Goal: Task Accomplishment & Management: Manage account settings

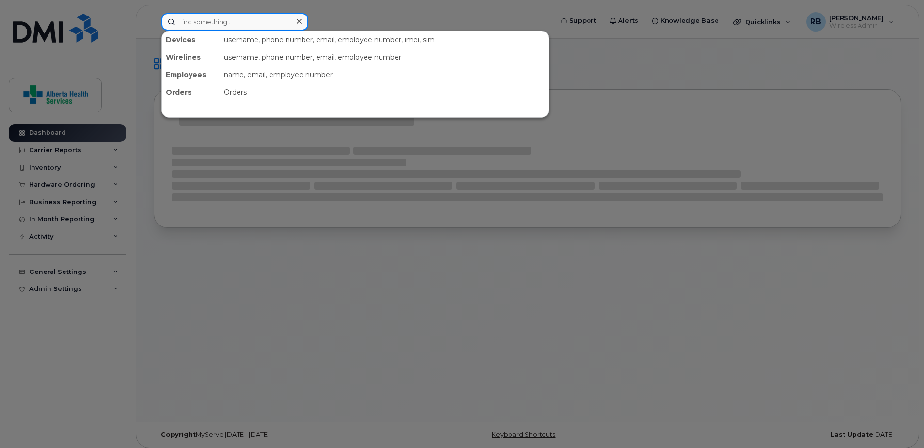
click at [234, 17] on input at bounding box center [234, 21] width 147 height 17
paste input "7802016418"
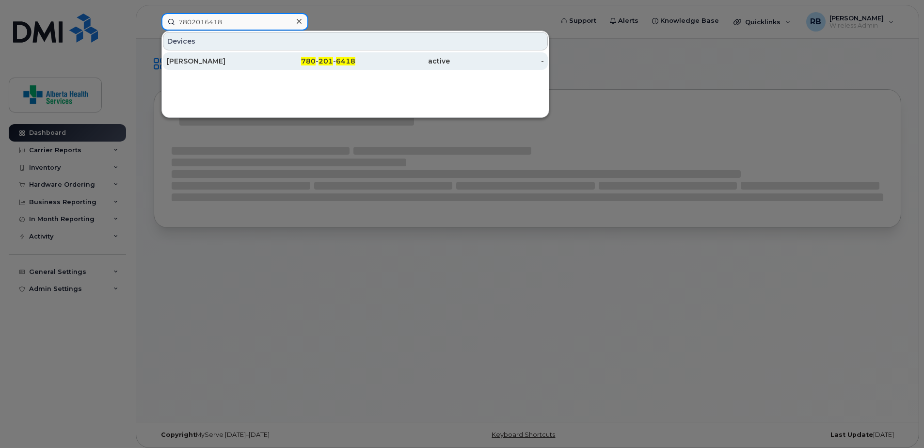
type input "7802016418"
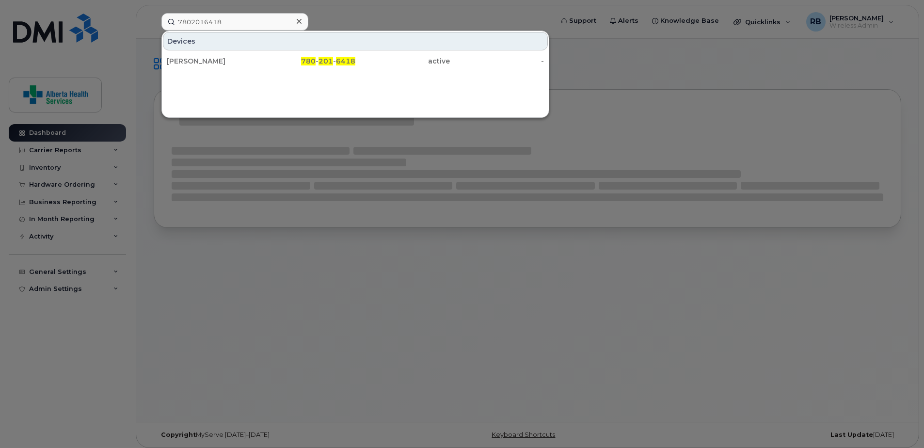
drag, startPoint x: 251, startPoint y: 60, endPoint x: 194, endPoint y: 4, distance: 79.2
click at [251, 60] on div "[PERSON_NAME]" at bounding box center [214, 61] width 95 height 10
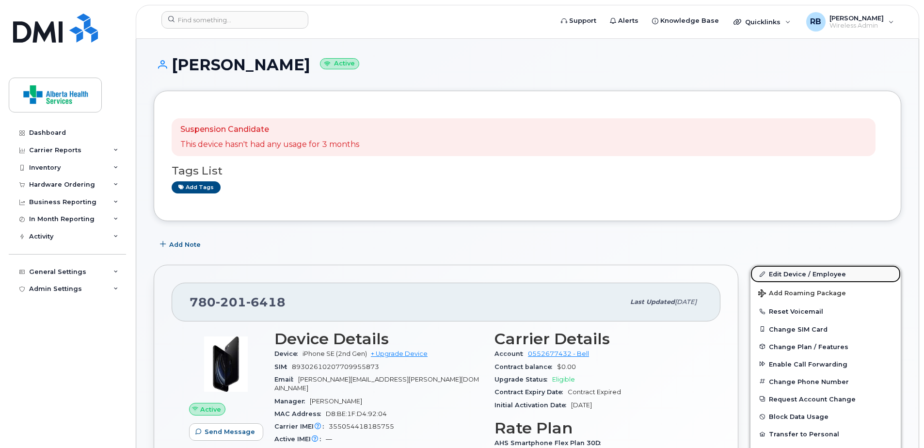
click at [810, 275] on link "Edit Device / Employee" at bounding box center [826, 273] width 150 height 17
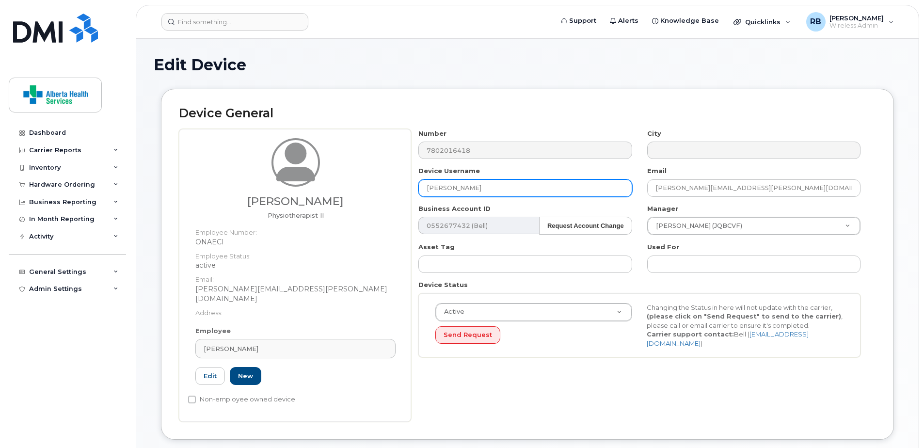
drag, startPoint x: 594, startPoint y: 186, endPoint x: 167, endPoint y: 141, distance: 429.0
click at [173, 147] on div "Device General Trudy O Shaughnessy Physiotherapist II Employee Number: ONAECI E…" at bounding box center [527, 264] width 733 height 351
paste input "Zobila Sangroula"
type input "Zobila Sangroula"
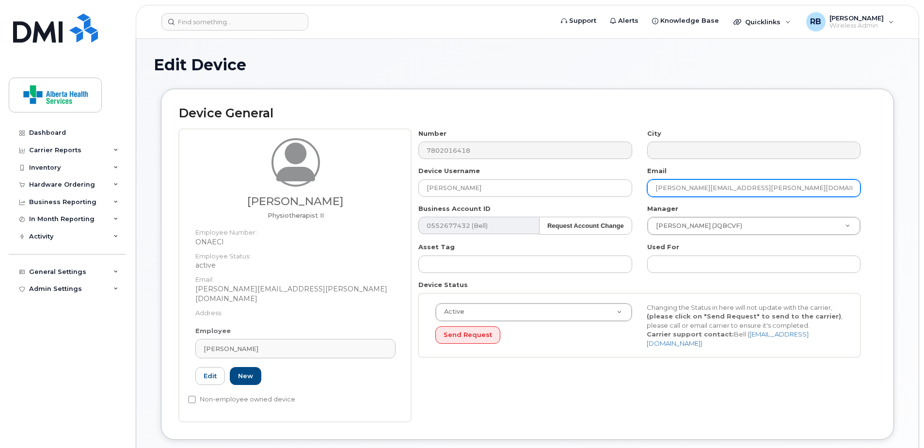
drag, startPoint x: 828, startPoint y: 193, endPoint x: 565, endPoint y: 166, distance: 264.1
click at [565, 166] on div "Number 7802016418 City Device Username Zobila Sangroula Email Trudy.O'Shaughnes…" at bounding box center [639, 247] width 457 height 236
paste input "Zobila.Sangroula@ah"
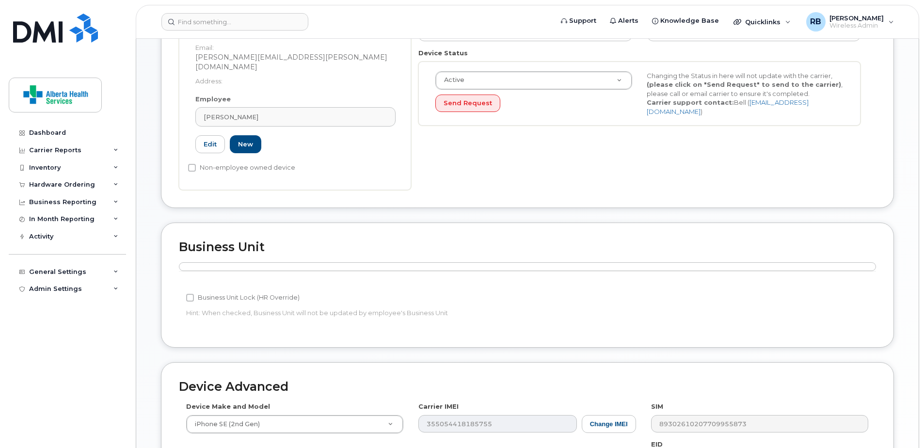
scroll to position [426, 0]
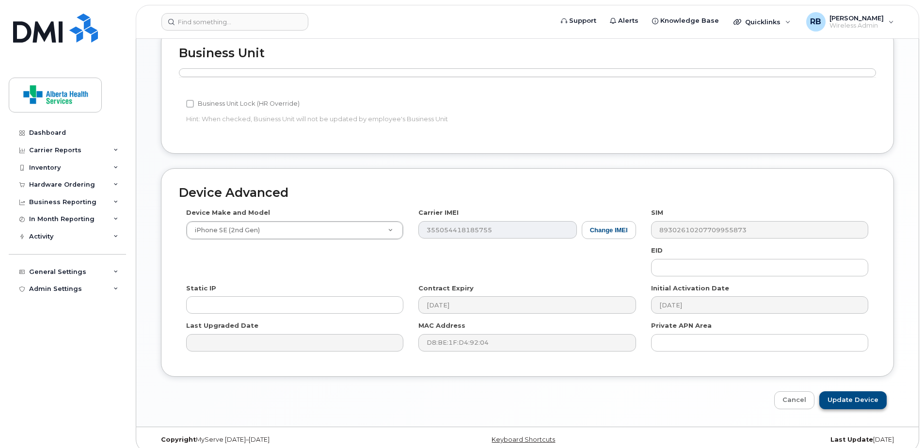
type input "Zobila.Sangroula@ahs.ca"
click at [856, 391] on input "Update Device" at bounding box center [852, 400] width 67 height 18
type input "Saving..."
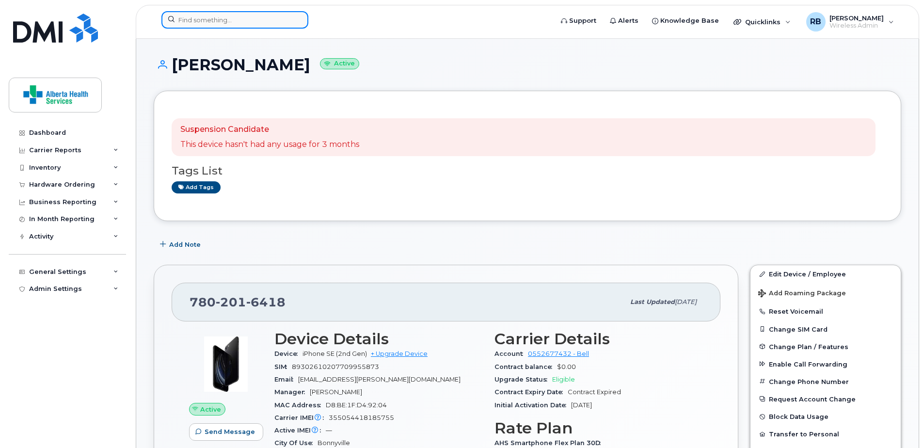
click at [234, 23] on input at bounding box center [234, 19] width 147 height 17
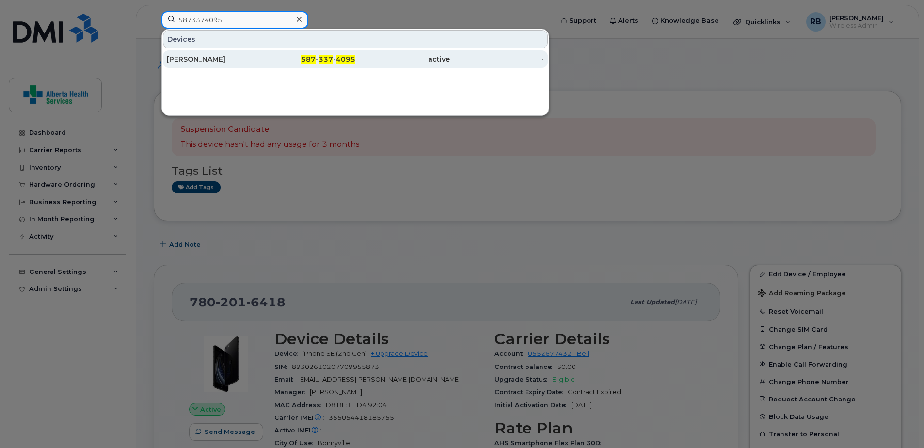
type input "5873374095"
click at [212, 63] on div "[PERSON_NAME]" at bounding box center [214, 59] width 95 height 10
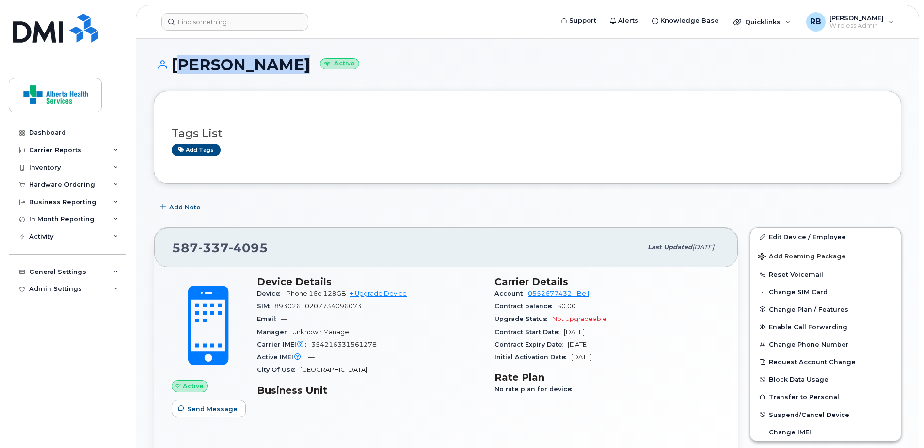
drag, startPoint x: 266, startPoint y: 68, endPoint x: 174, endPoint y: 65, distance: 92.2
click at [174, 65] on h1 "[PERSON_NAME] Active" at bounding box center [528, 64] width 748 height 17
copy h1 "[PERSON_NAME]"
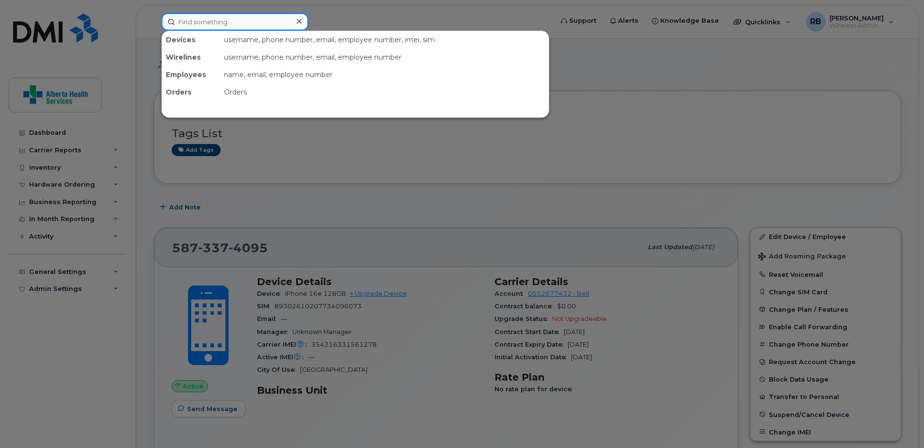
drag, startPoint x: 174, startPoint y: 65, endPoint x: 279, endPoint y: 20, distance: 114.3
click at [279, 20] on input at bounding box center [234, 21] width 147 height 17
paste input "[PERSON_NAME]"
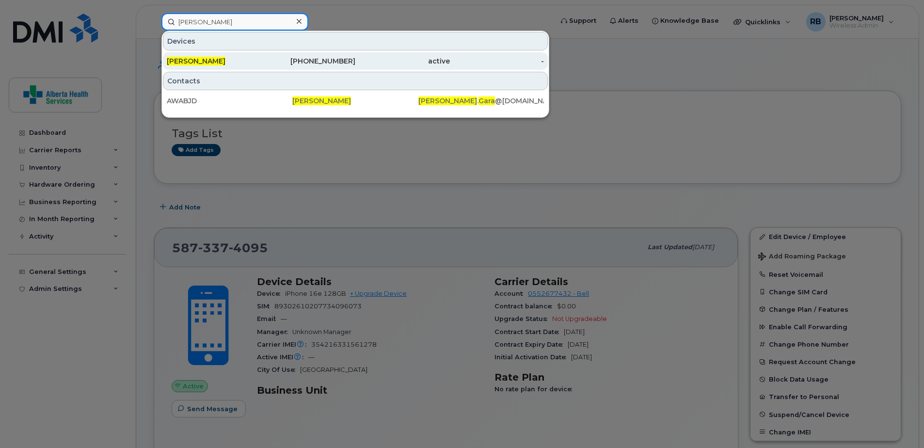
type input "[PERSON_NAME]"
click at [312, 64] on div "[PHONE_NUMBER]" at bounding box center [308, 61] width 95 height 10
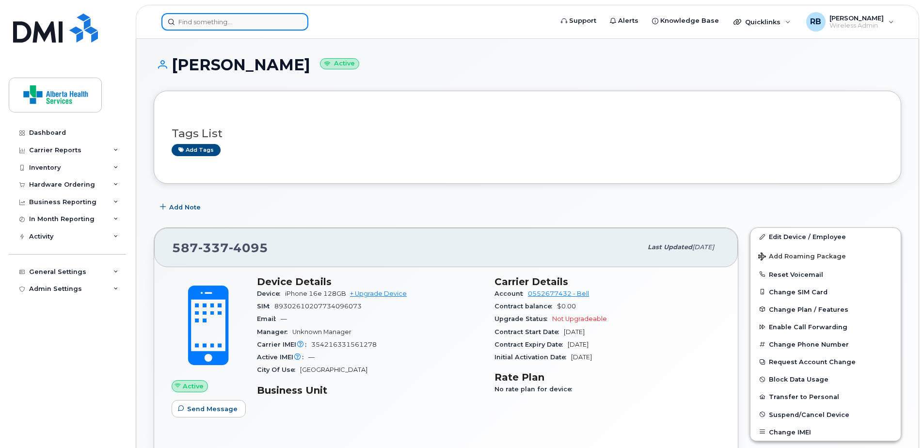
click at [242, 28] on input at bounding box center [234, 21] width 147 height 17
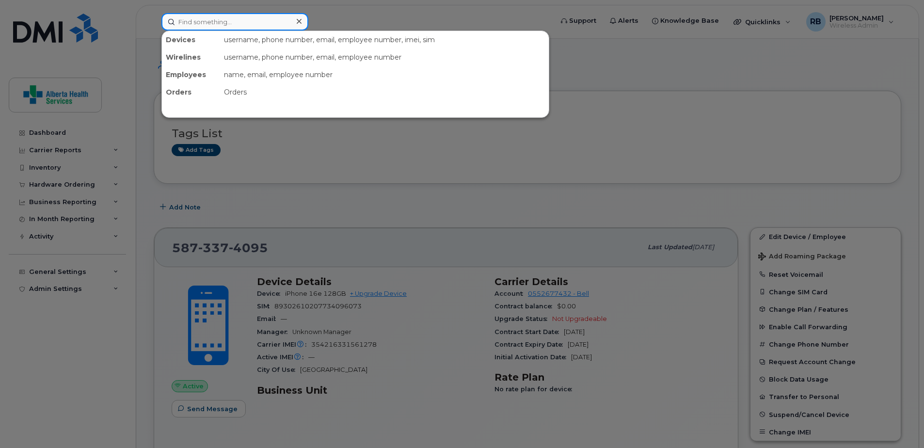
click at [235, 21] on input at bounding box center [234, 21] width 147 height 17
paste input "5873346403"
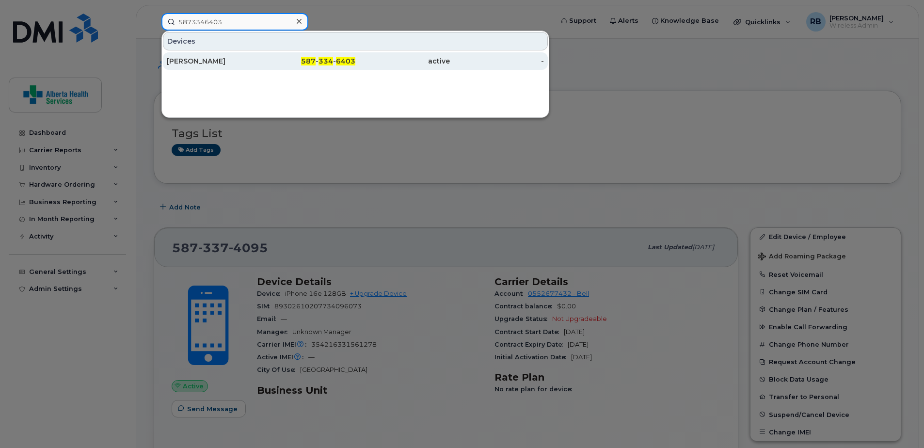
type input "5873346403"
click at [330, 62] on span "334" at bounding box center [326, 61] width 15 height 9
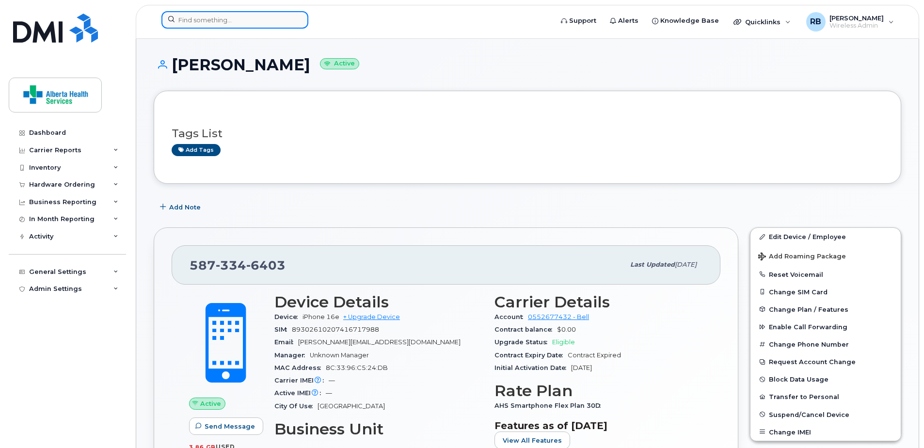
click at [233, 19] on input at bounding box center [234, 19] width 147 height 17
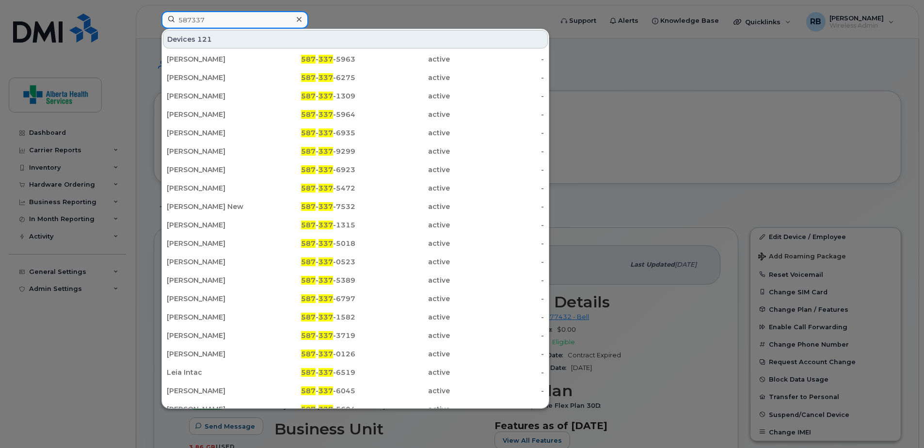
drag, startPoint x: 245, startPoint y: 14, endPoint x: 138, endPoint y: 9, distance: 107.8
click at [154, 11] on div "587337 Devices 121 Maria Keirstead 587 - 337 -5963 active - Laurie Callsen 587 …" at bounding box center [354, 21] width 401 height 21
paste input "8930261020773976950."
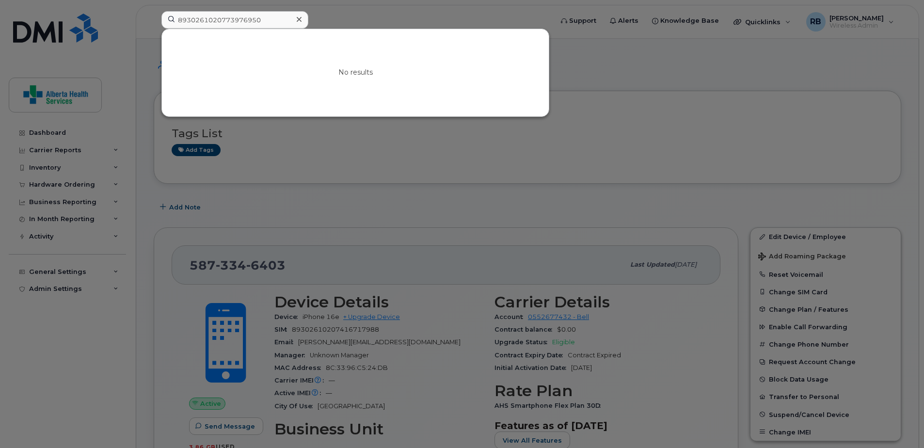
click at [765, 161] on div at bounding box center [462, 224] width 924 height 448
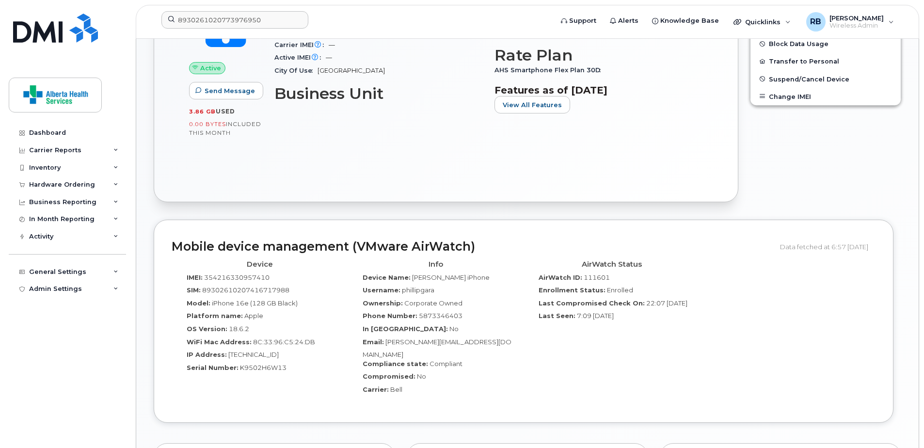
scroll to position [339, 0]
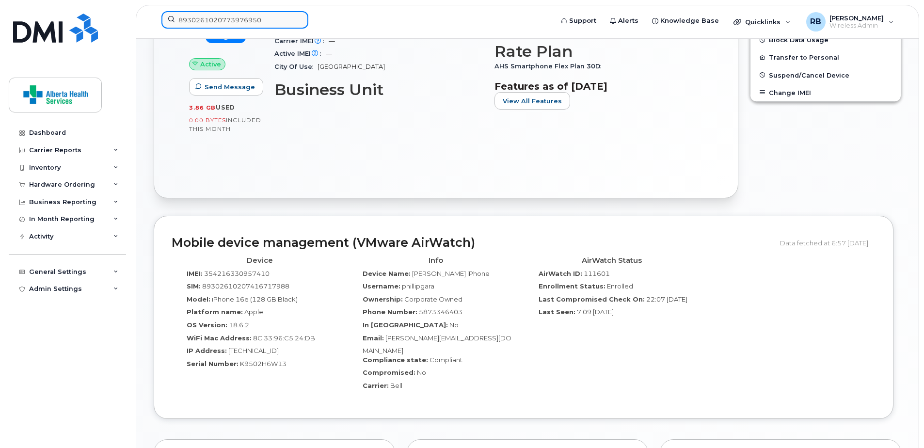
click at [154, 21] on div "8930261020773976950" at bounding box center [354, 21] width 401 height 21
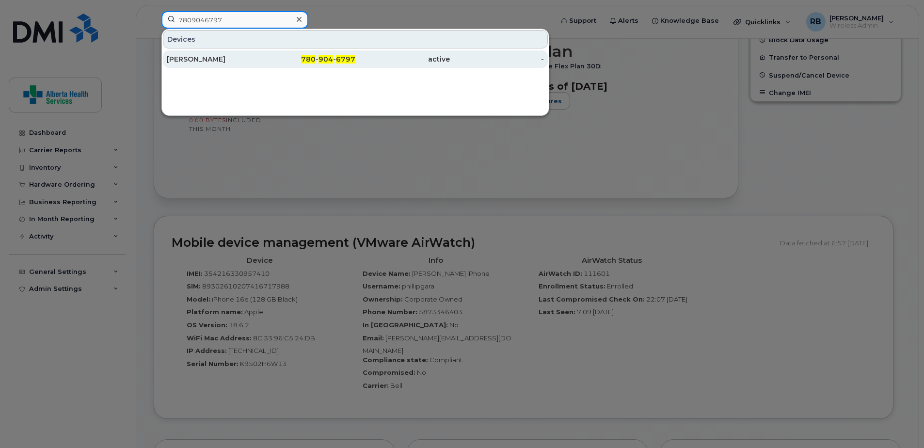
type input "7809046797"
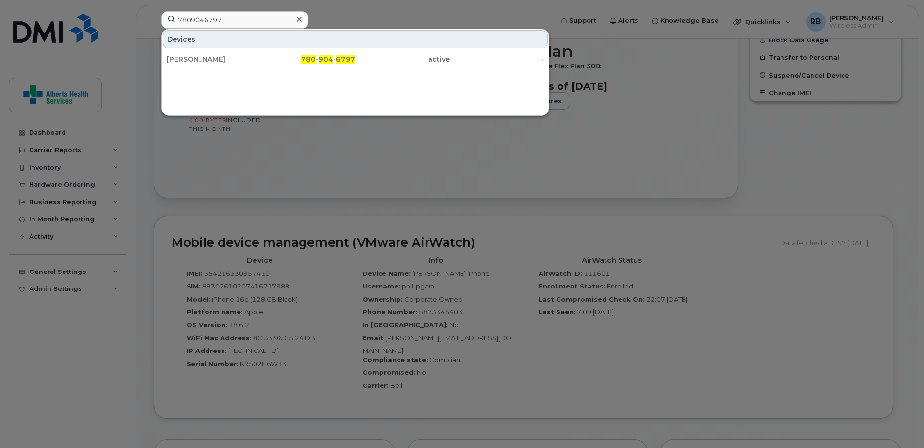
drag, startPoint x: 239, startPoint y: 62, endPoint x: 244, endPoint y: 48, distance: 14.1
click at [239, 62] on div "Marilyn Massey" at bounding box center [214, 59] width 95 height 10
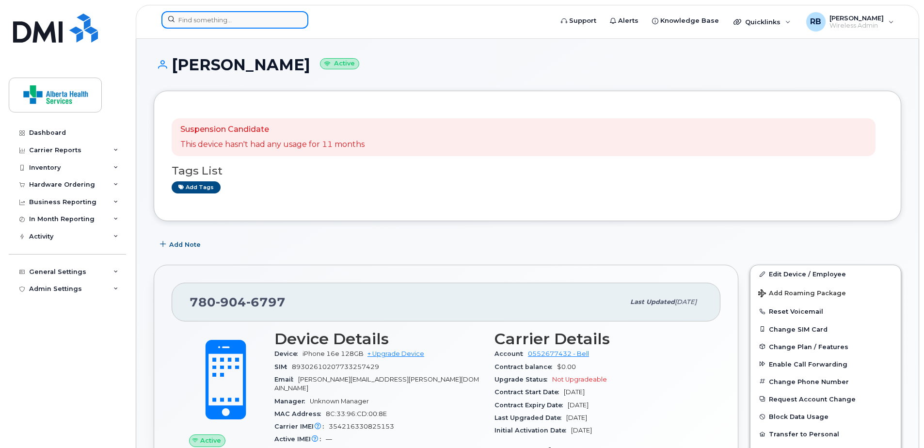
click at [248, 15] on input at bounding box center [234, 19] width 147 height 17
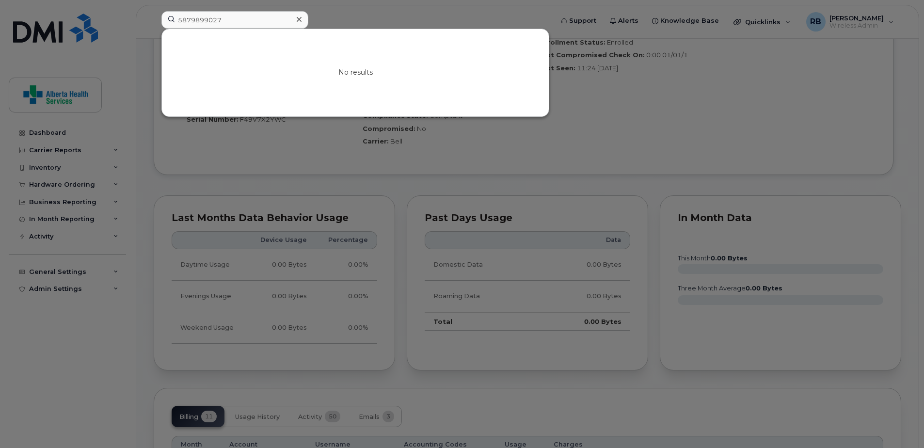
scroll to position [630, 0]
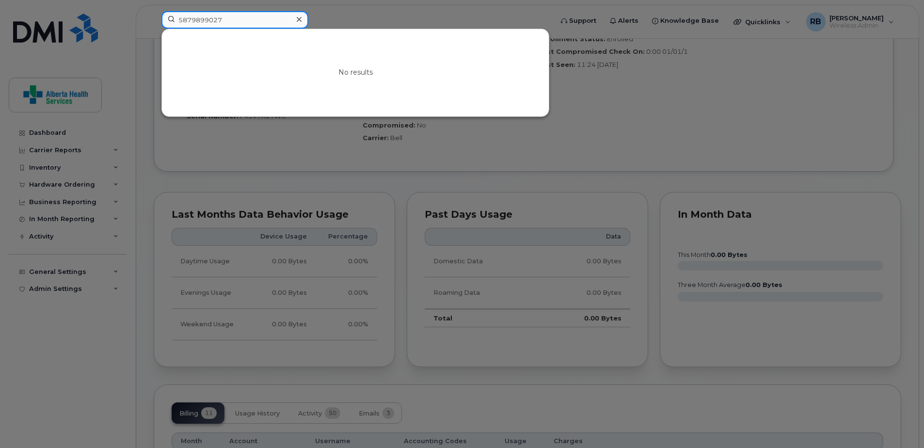
drag, startPoint x: 199, startPoint y: 16, endPoint x: 59, endPoint y: 23, distance: 140.8
click at [154, 23] on div "5879899027 No results" at bounding box center [354, 21] width 401 height 21
drag, startPoint x: 247, startPoint y: 18, endPoint x: 89, endPoint y: 1, distance: 158.5
click at [154, 11] on div "7807810101 No results" at bounding box center [354, 21] width 401 height 21
click at [244, 15] on input "7807810101" at bounding box center [234, 19] width 147 height 17
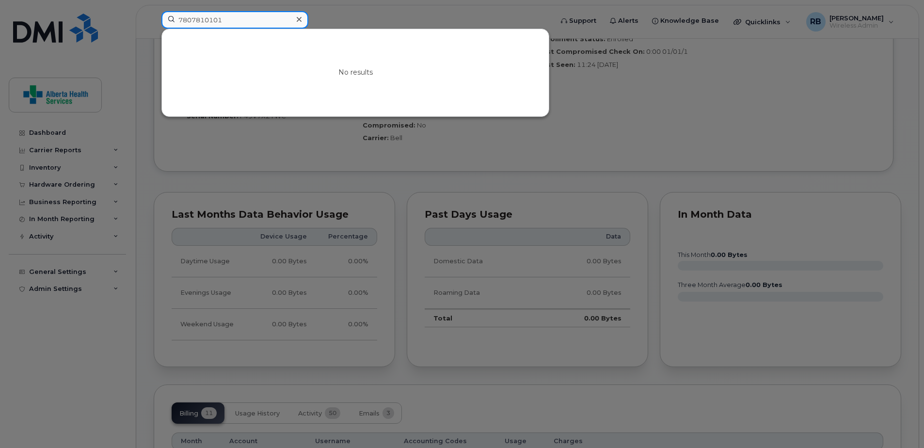
drag, startPoint x: 251, startPoint y: 14, endPoint x: 103, endPoint y: 11, distance: 147.9
click at [154, 11] on div "7807810101 No results" at bounding box center [354, 21] width 401 height 21
paste input "-404-4950"
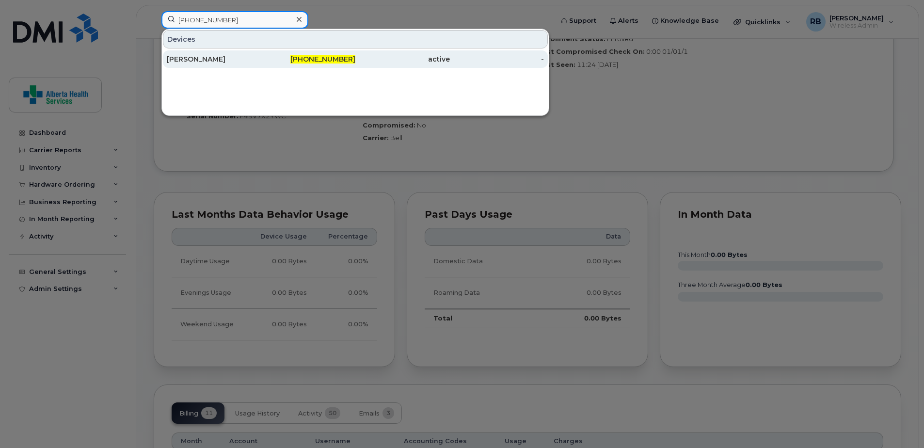
type input "780-404-4950"
drag, startPoint x: 241, startPoint y: 56, endPoint x: 287, endPoint y: 67, distance: 46.8
click at [242, 57] on div "Mark Anthony Duenas" at bounding box center [214, 59] width 95 height 10
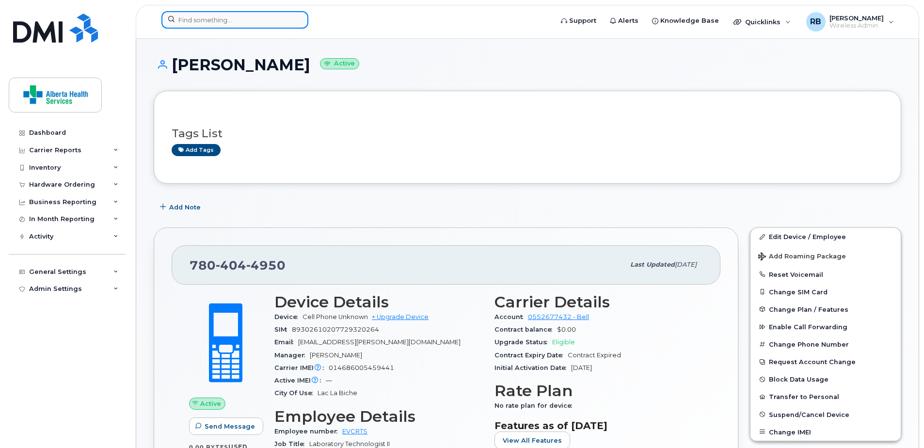
click at [212, 16] on input at bounding box center [234, 19] width 147 height 17
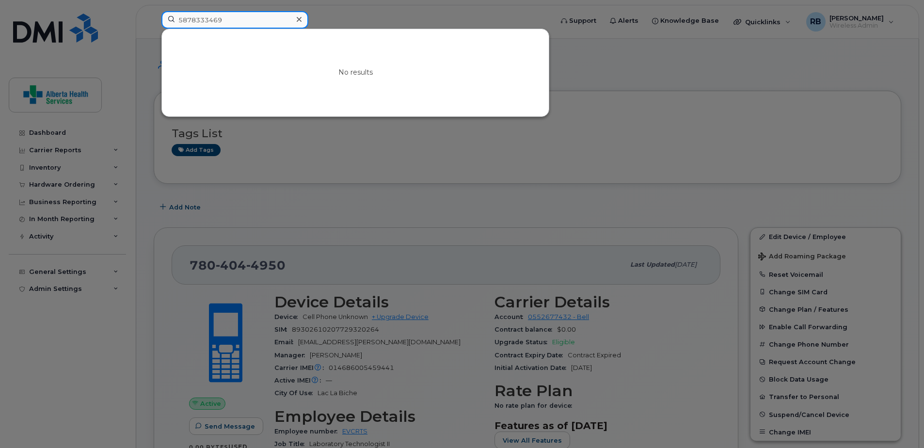
click at [255, 19] on input "5878333469" at bounding box center [234, 19] width 147 height 17
drag, startPoint x: 255, startPoint y: 19, endPoint x: 84, endPoint y: 14, distance: 170.8
click at [154, 14] on div "5878333469 No results" at bounding box center [354, 21] width 401 height 21
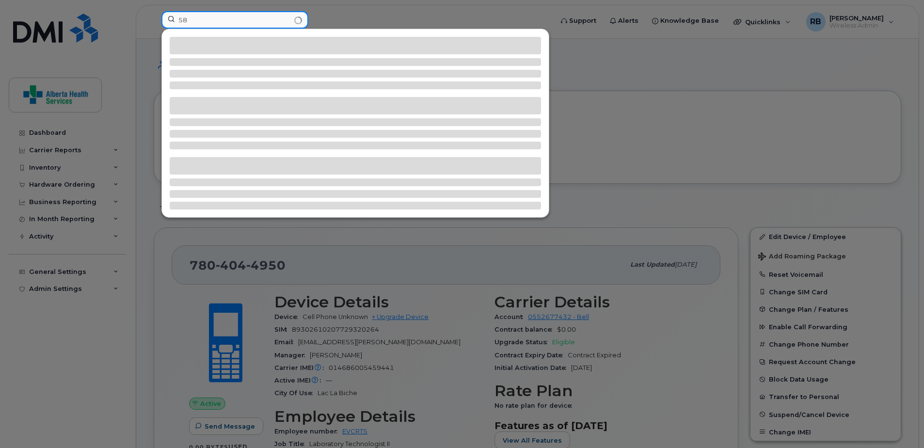
type input "5"
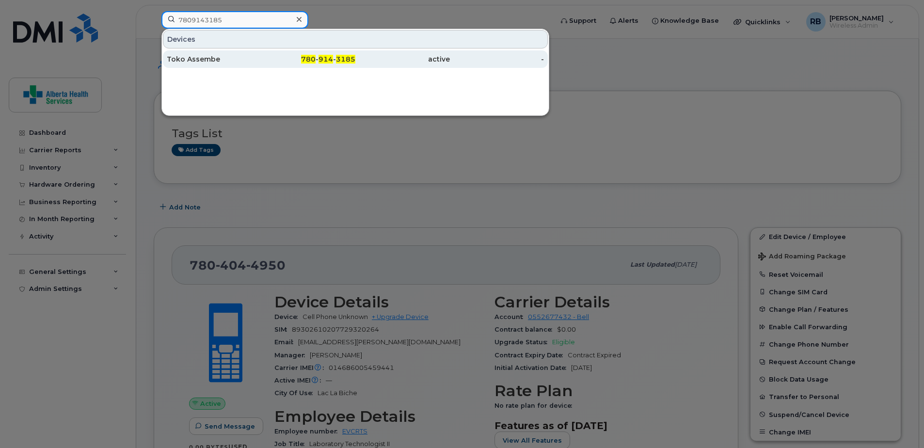
type input "7809143185"
click at [387, 58] on div "active" at bounding box center [402, 59] width 95 height 10
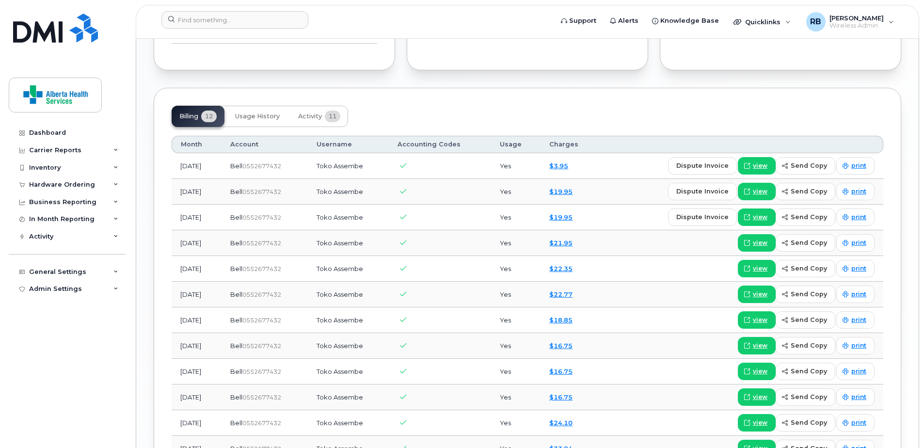
scroll to position [1031, 0]
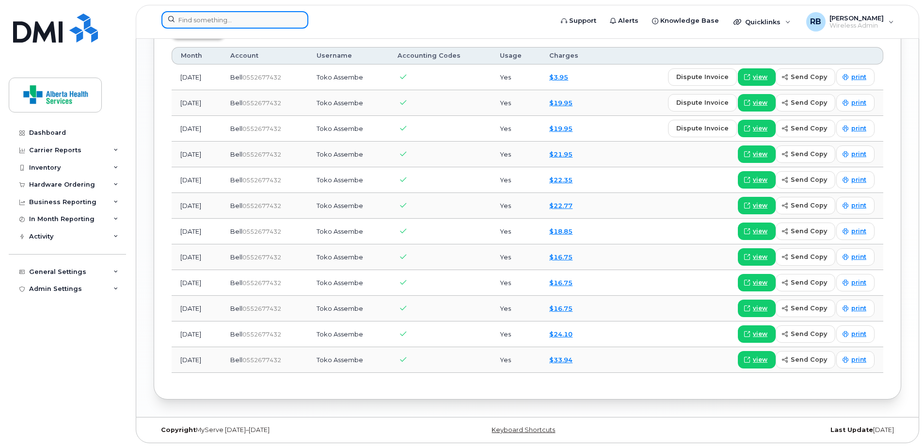
click at [222, 18] on input at bounding box center [234, 19] width 147 height 17
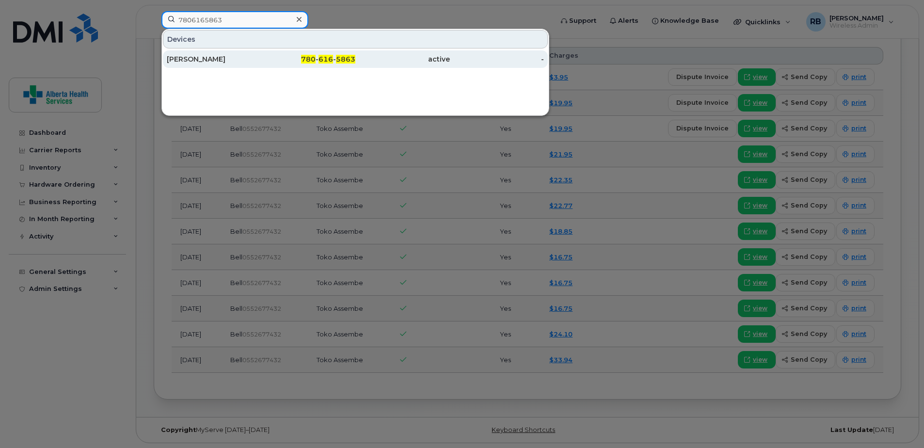
type input "7806165863"
click at [323, 65] on div "780 - 616 - 5863" at bounding box center [308, 58] width 95 height 17
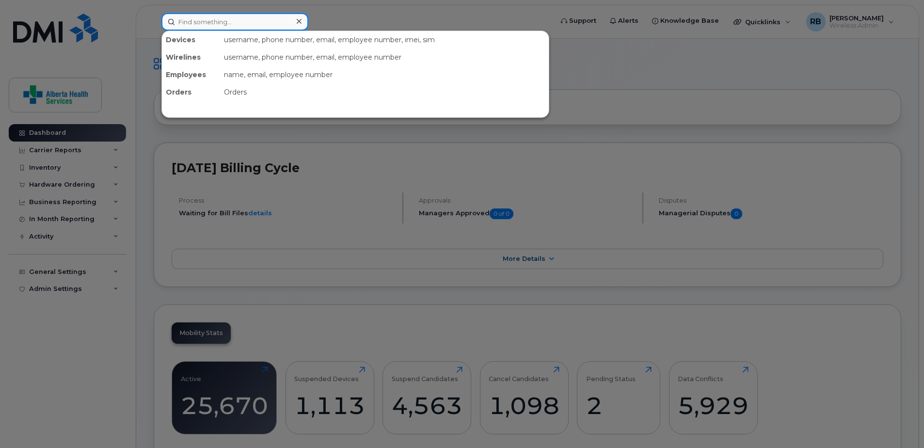
click at [192, 22] on input at bounding box center [234, 21] width 147 height 17
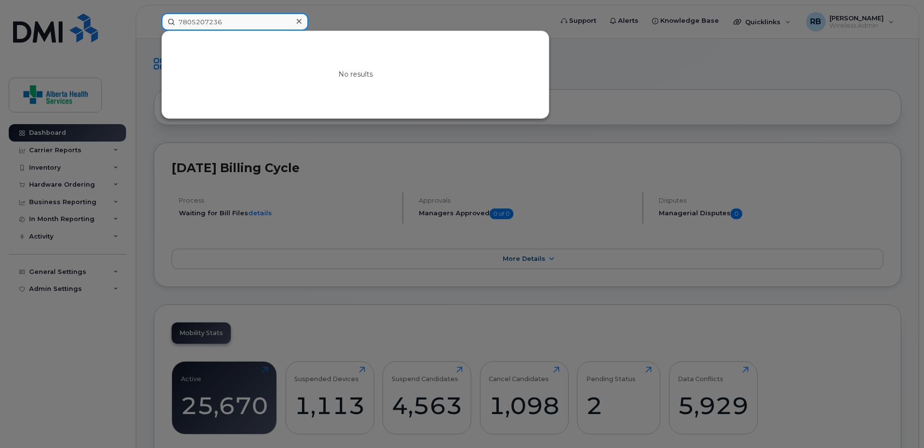
click at [236, 22] on input "7805207236" at bounding box center [234, 21] width 147 height 17
drag, startPoint x: 244, startPoint y: 19, endPoint x: 92, endPoint y: 10, distance: 152.5
click at [154, 13] on div "7805207236 No results" at bounding box center [354, 21] width 401 height 17
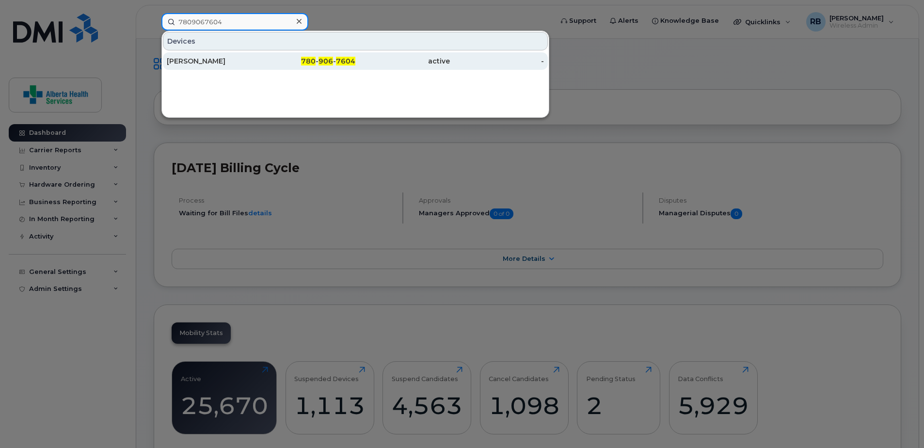
type input "7809067604"
click at [271, 63] on div "780 - 906 - 7604" at bounding box center [308, 61] width 95 height 10
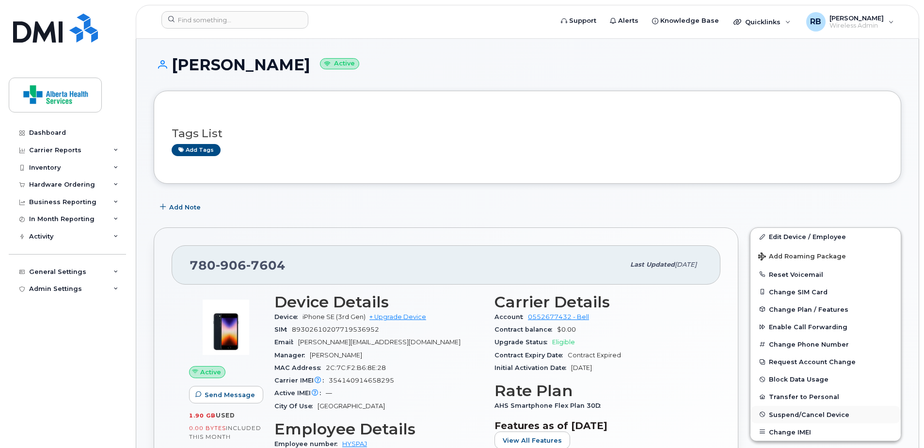
click at [803, 412] on span "Suspend/Cancel Device" at bounding box center [809, 414] width 80 height 7
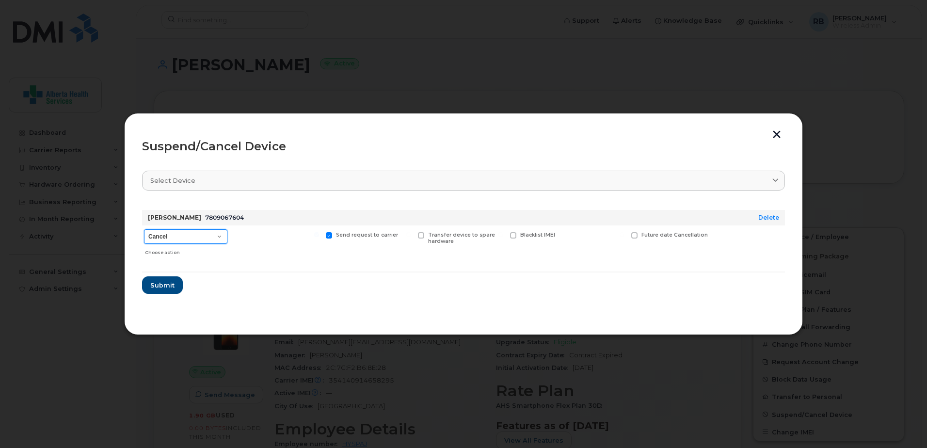
click at [187, 240] on select "Cancel Suspend - Extend Suspension Suspend - Reduced Rate Suspend - Full Rate S…" at bounding box center [185, 236] width 83 height 15
select select "[object Object]"
click at [144, 229] on select "Cancel Suspend - Extend Suspension Suspend - Reduced Rate Suspend - Full Rate S…" at bounding box center [185, 236] width 83 height 15
click at [166, 288] on span "Submit" at bounding box center [162, 285] width 24 height 9
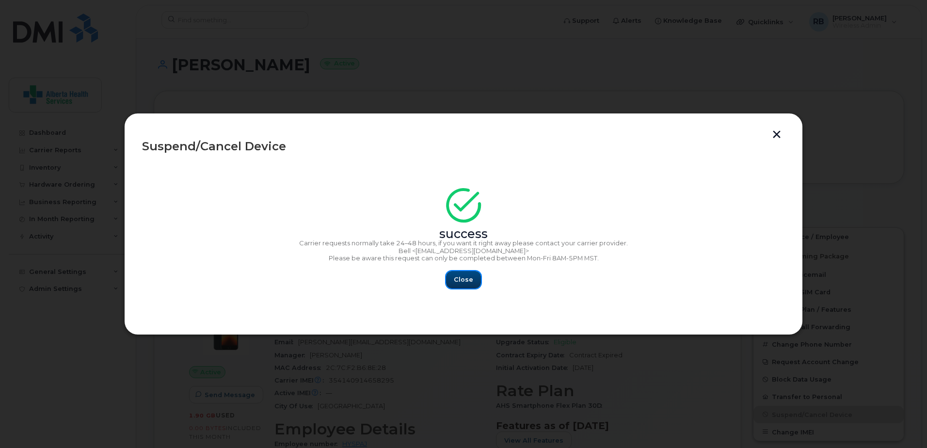
click at [454, 280] on button "Close" at bounding box center [463, 279] width 35 height 17
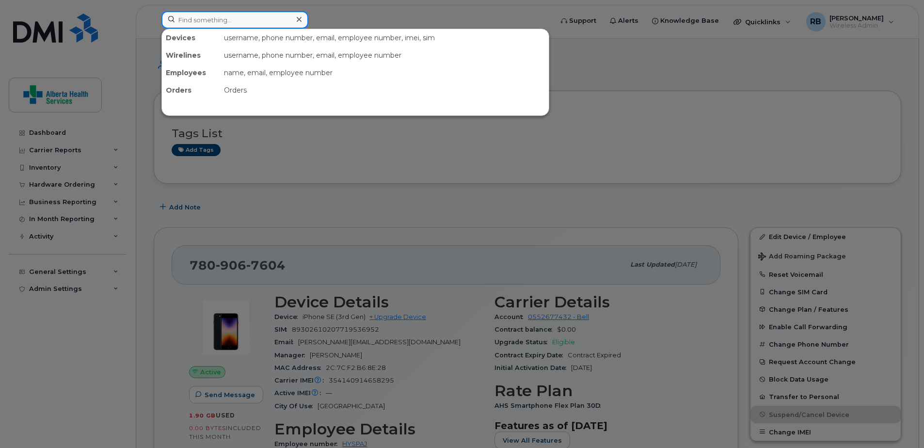
click at [222, 18] on input at bounding box center [234, 19] width 147 height 17
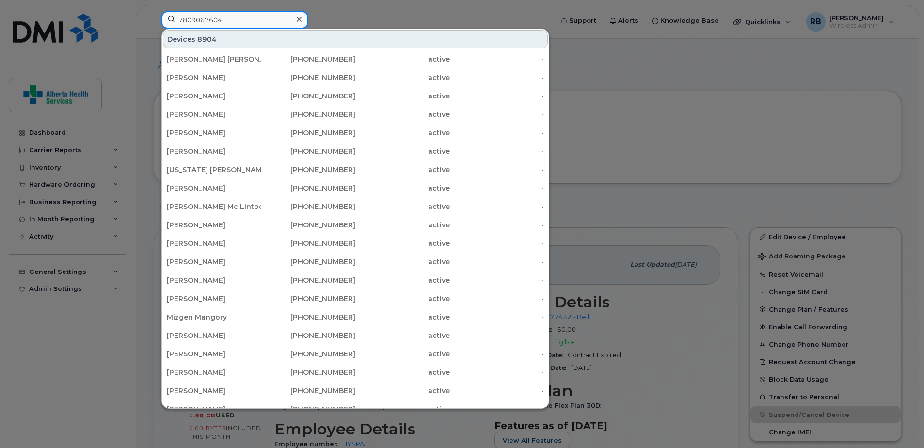
type input "7809067604"
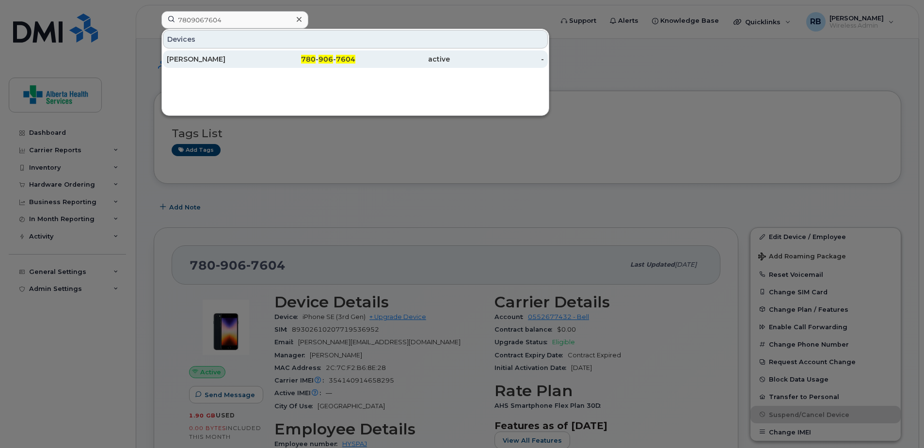
click at [342, 58] on span "7604" at bounding box center [345, 59] width 19 height 9
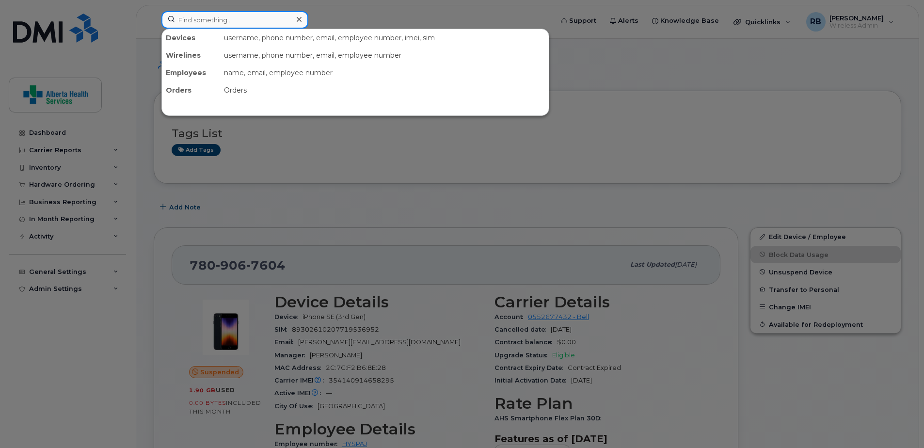
click at [247, 18] on input at bounding box center [234, 19] width 147 height 17
paste input "780.984.5745"
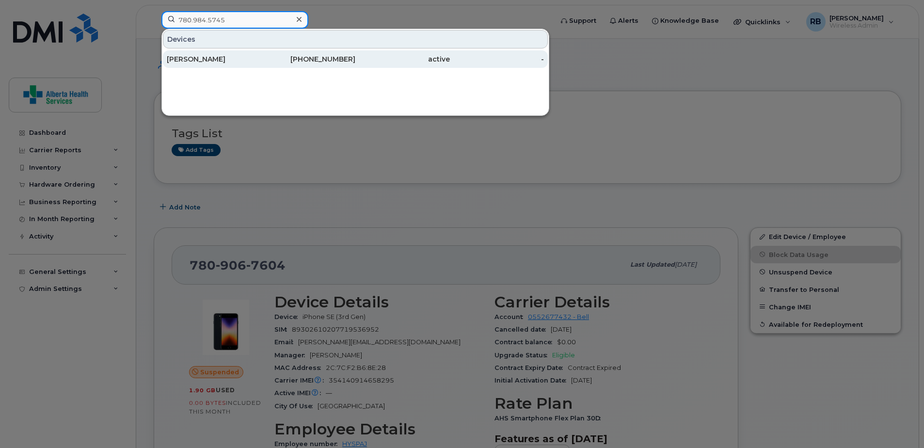
type input "780.984.5745"
click at [337, 62] on div "780-984-5745" at bounding box center [308, 59] width 95 height 10
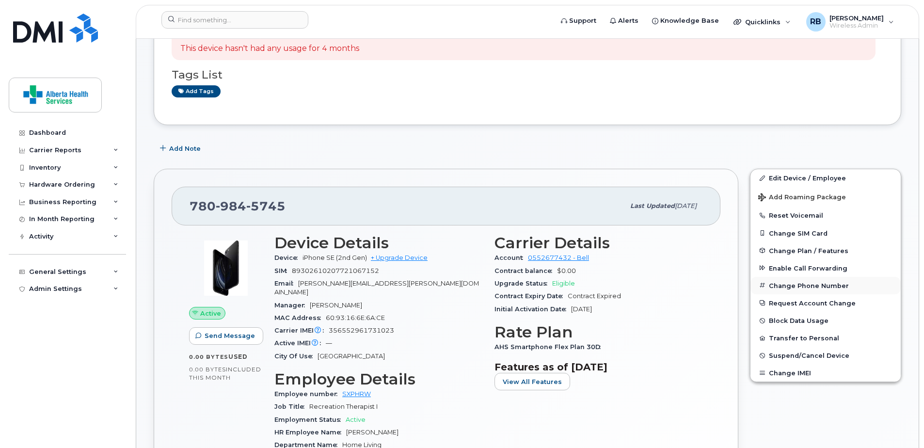
scroll to position [97, 0]
click at [797, 356] on span "Suspend/Cancel Device" at bounding box center [809, 354] width 80 height 7
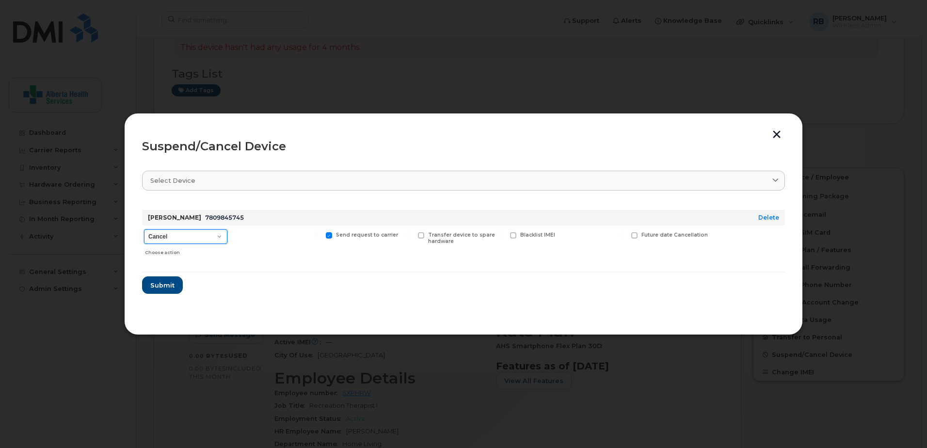
click at [179, 232] on select "Cancel Suspend - Extend Suspension Suspend - Reduced Rate Suspend - Full Rate S…" at bounding box center [185, 236] width 83 height 15
select select "[object Object]"
click at [144, 229] on select "Cancel Suspend - Extend Suspension Suspend - Reduced Rate Suspend - Full Rate S…" at bounding box center [185, 236] width 83 height 15
click at [164, 288] on span "Submit" at bounding box center [162, 285] width 24 height 9
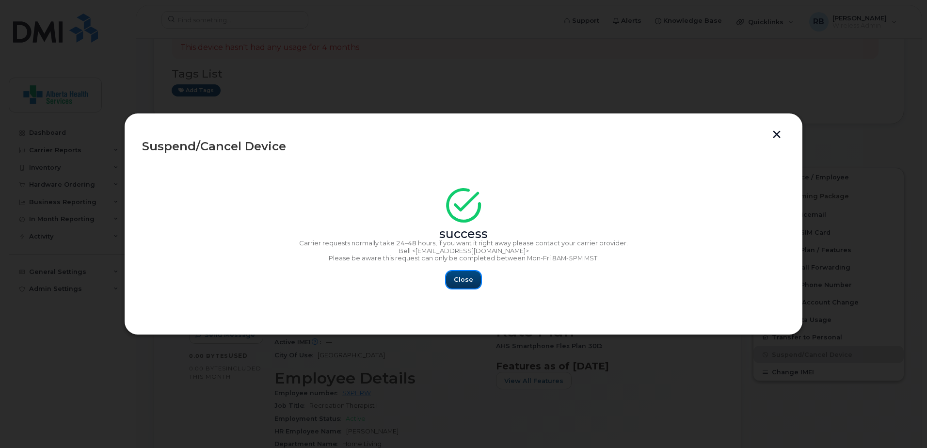
click at [476, 277] on button "Close" at bounding box center [463, 279] width 35 height 17
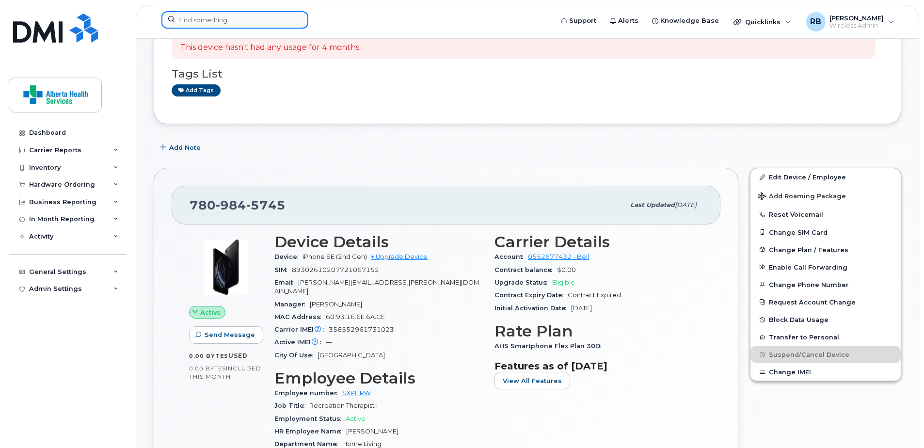
click at [257, 20] on input at bounding box center [234, 19] width 147 height 17
paste input "780.984.5745"
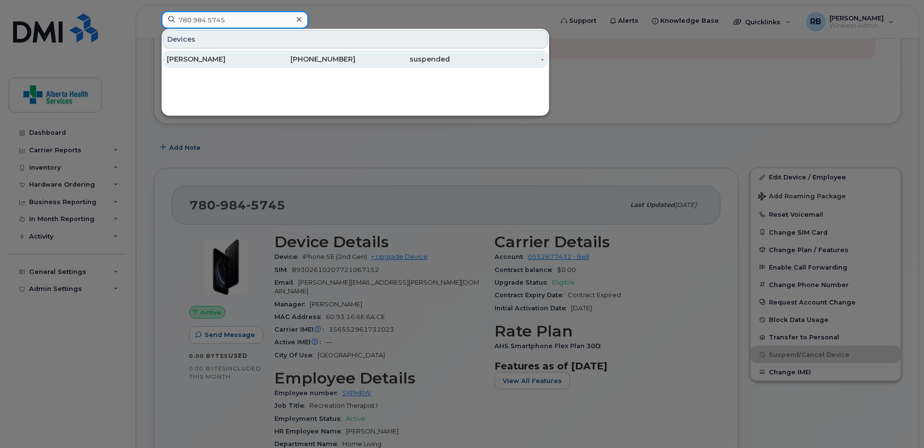
type input "780.984.5745"
click at [312, 59] on div "780-984-5745" at bounding box center [308, 59] width 95 height 10
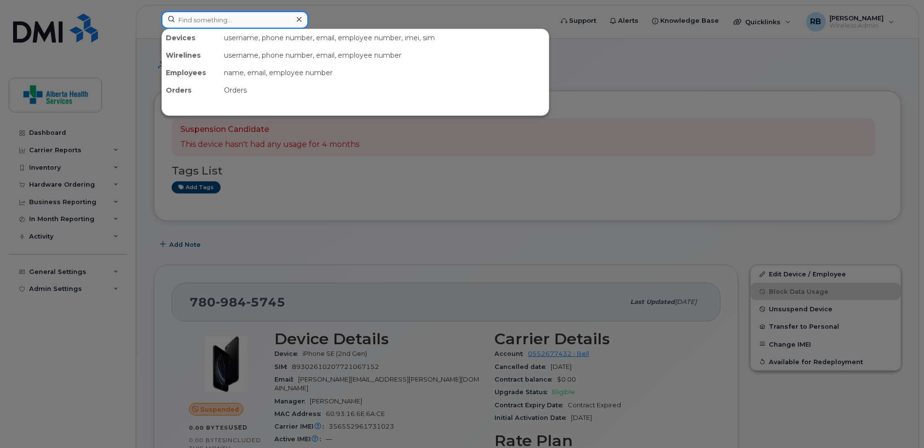
click at [265, 18] on input at bounding box center [234, 19] width 147 height 17
paste input "5873406581"
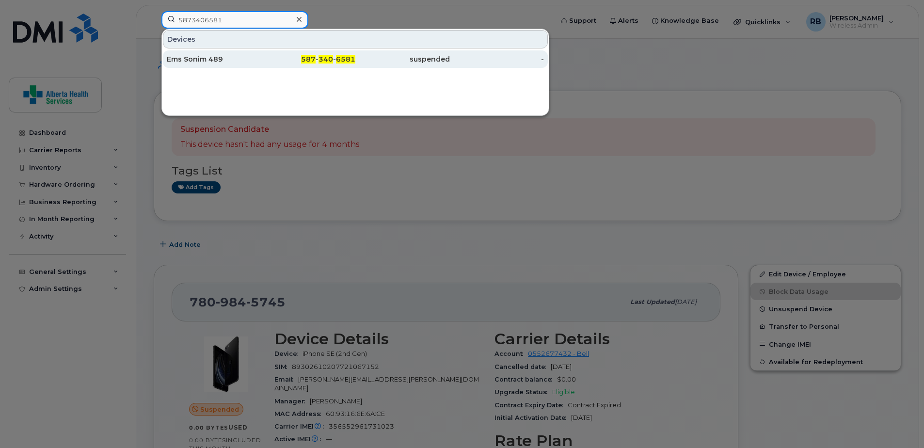
type input "5873406581"
click at [318, 59] on div "587 - 340 - 6581" at bounding box center [308, 59] width 95 height 10
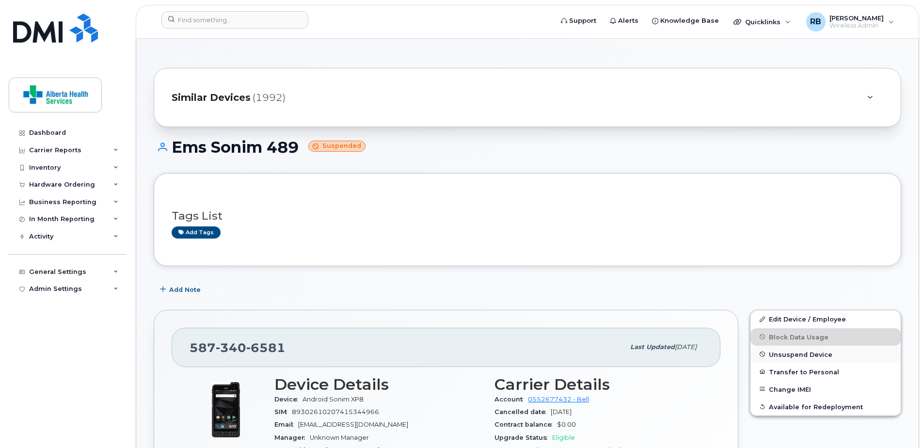
click at [798, 358] on span "Unsuspend Device" at bounding box center [801, 354] width 64 height 7
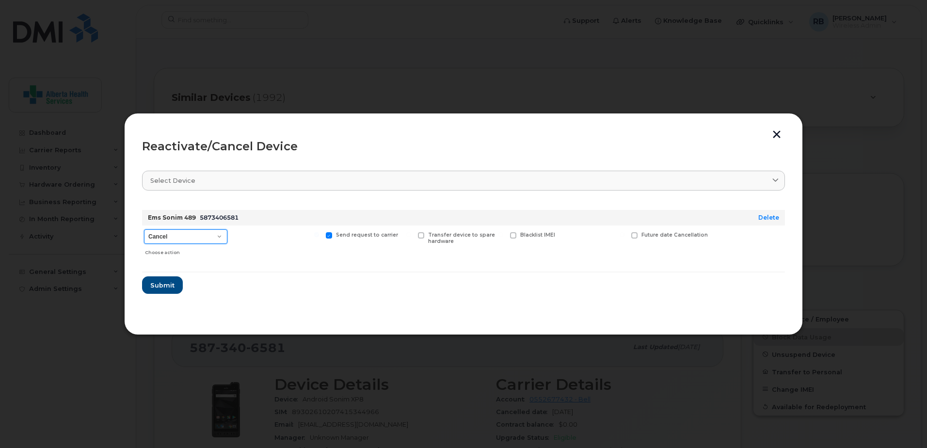
click at [194, 235] on select "Cancel Suspend - Extend Suspension Reactivate" at bounding box center [185, 236] width 83 height 15
select select "[object Object]"
click at [144, 229] on select "Cancel Suspend - Extend Suspension Reactivate" at bounding box center [185, 236] width 83 height 15
click at [154, 286] on span "Submit" at bounding box center [162, 285] width 24 height 9
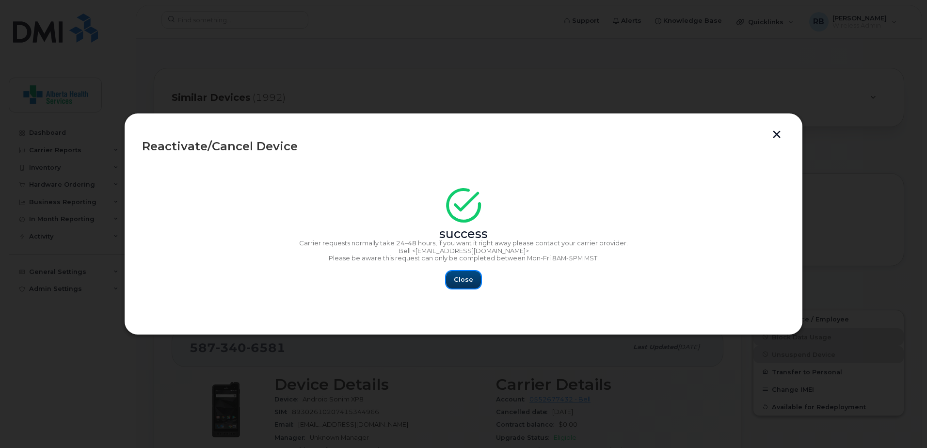
click at [458, 277] on span "Close" at bounding box center [463, 279] width 19 height 9
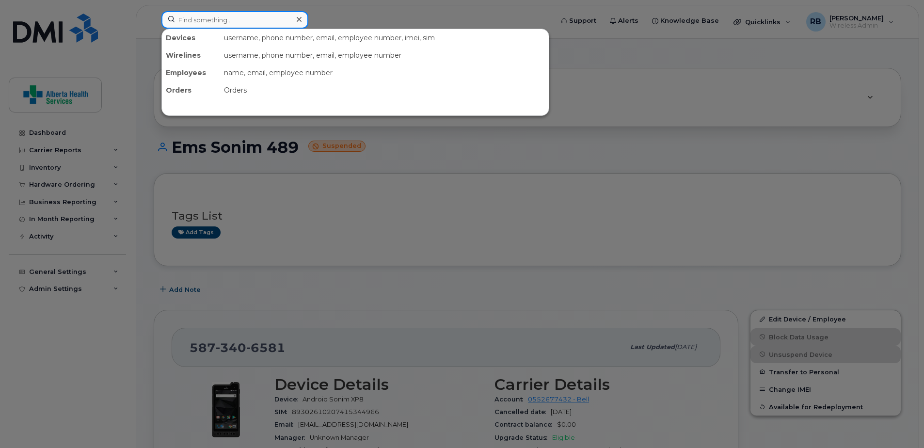
click at [231, 20] on input at bounding box center [234, 19] width 147 height 17
paste input "5873406581"
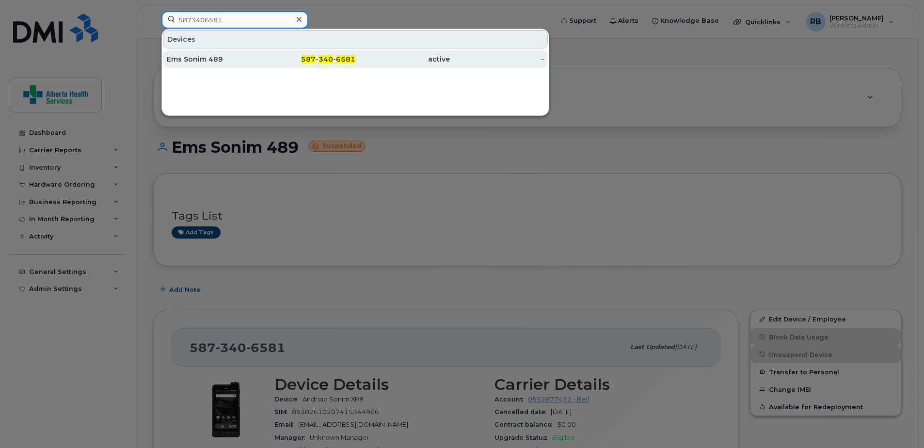
type input "5873406581"
click at [341, 64] on div "587 - 340 - 6581" at bounding box center [308, 58] width 95 height 17
